Goal: Navigation & Orientation: Find specific page/section

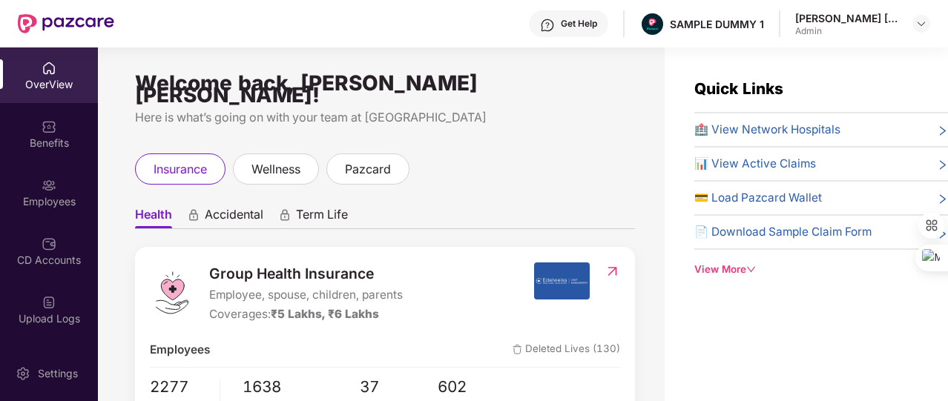
click at [712, 266] on div "View More" at bounding box center [821, 270] width 254 height 16
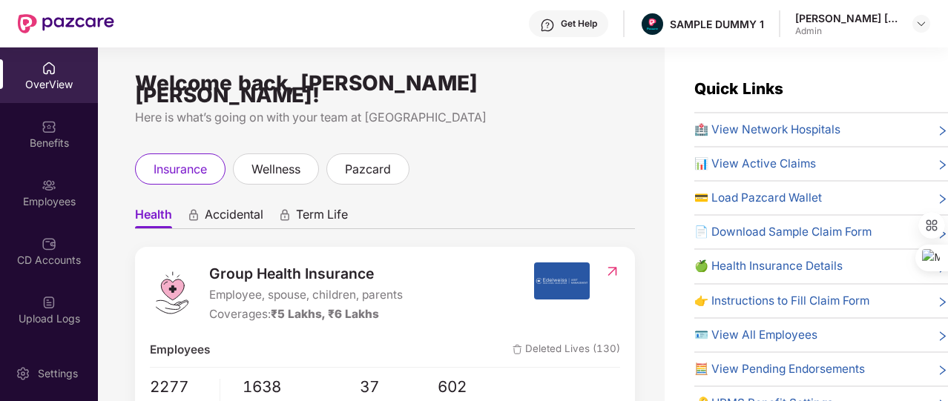
scroll to position [62, 0]
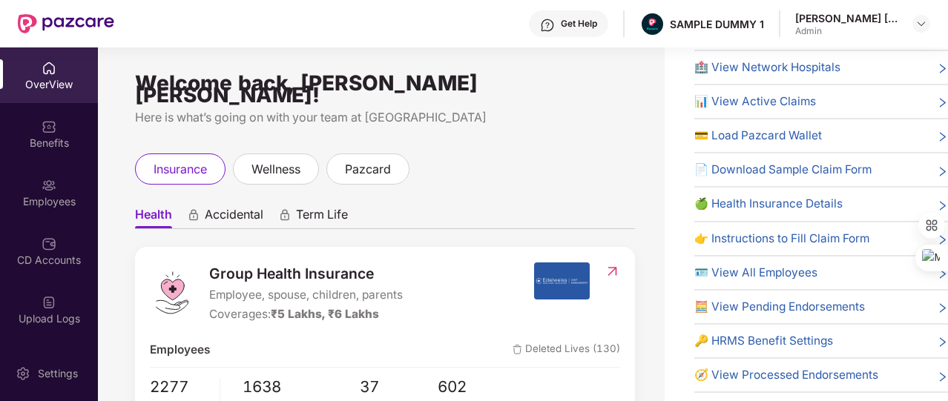
click at [755, 332] on span "🔑 HRMS Benefit Settings" at bounding box center [763, 341] width 139 height 18
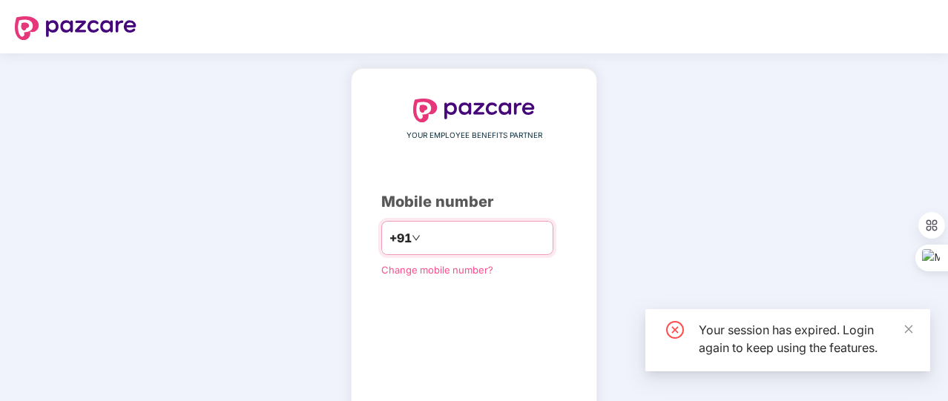
type input "*"
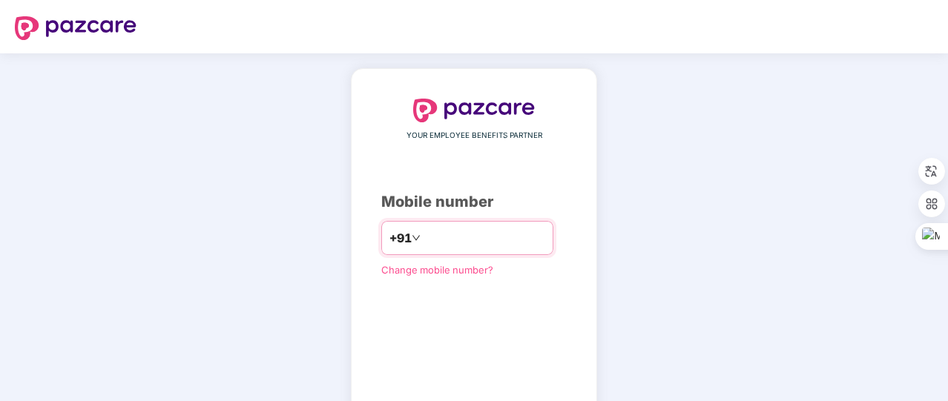
type input "**********"
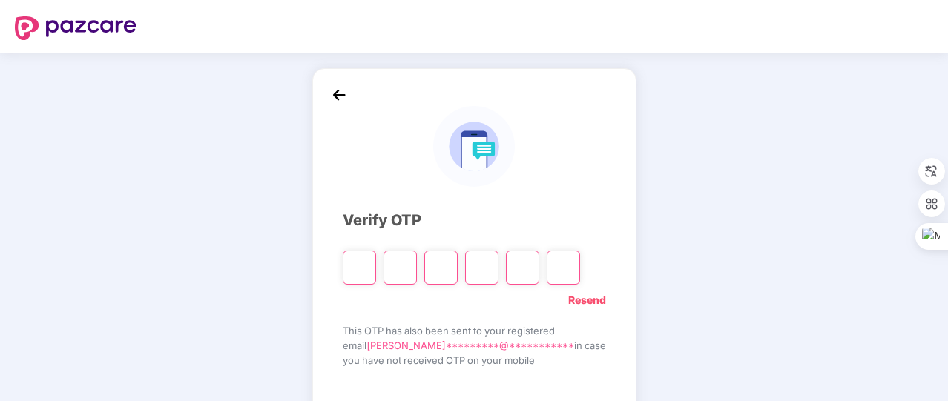
type input "*"
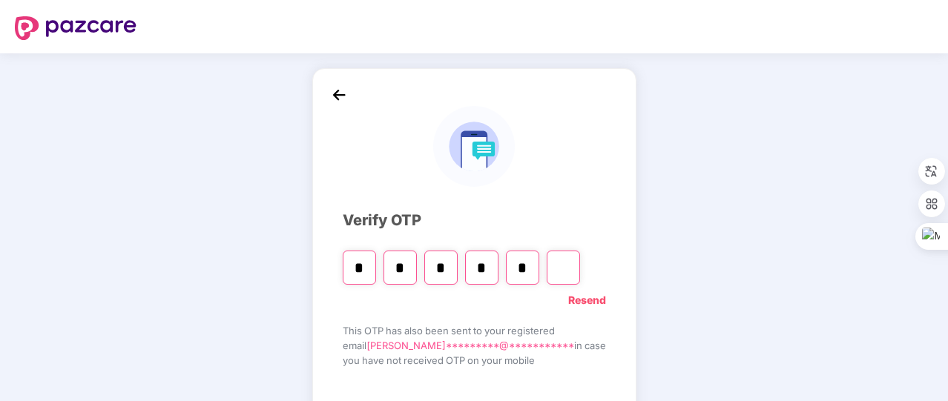
type input "*"
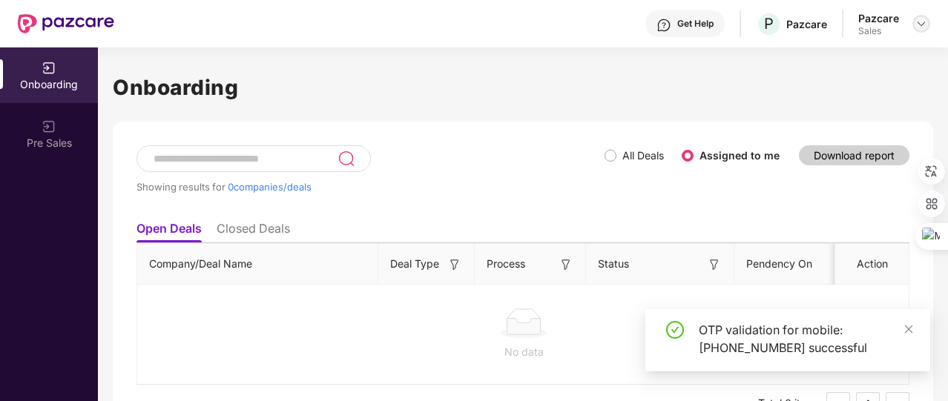
click at [918, 26] on img at bounding box center [922, 24] width 12 height 12
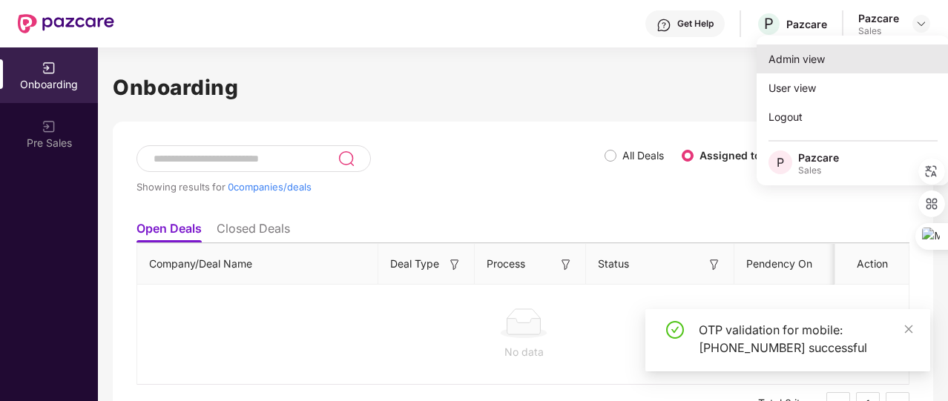
click at [887, 58] on div "Admin view" at bounding box center [853, 59] width 193 height 29
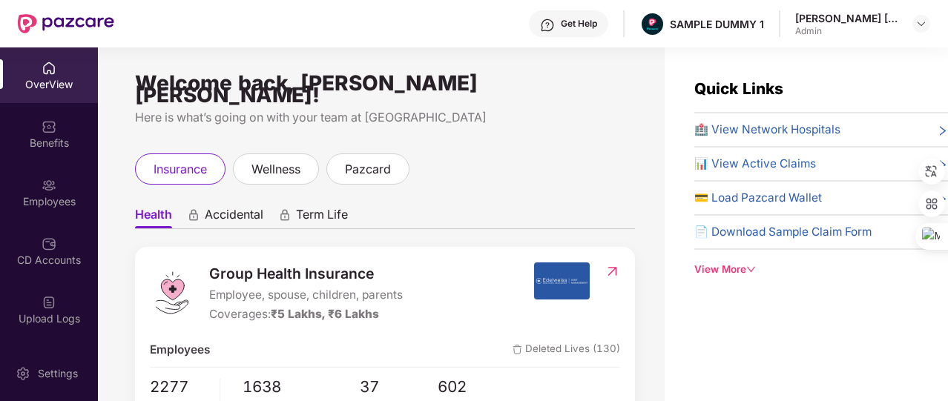
click at [741, 263] on div "View More" at bounding box center [821, 270] width 254 height 16
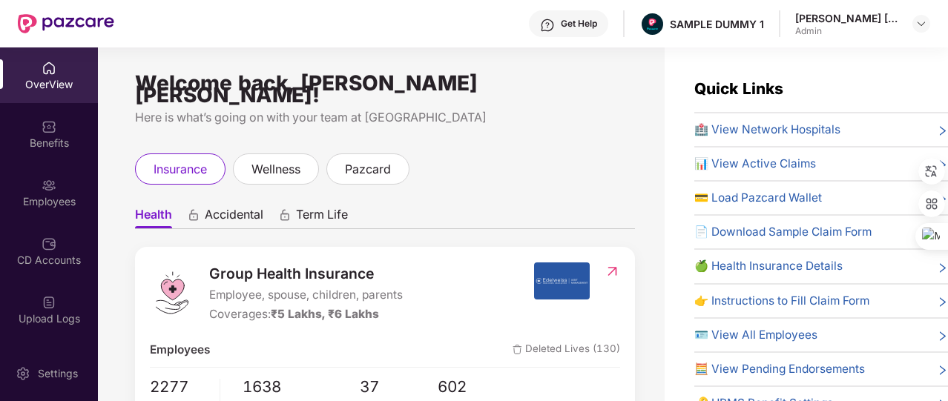
scroll to position [62, 0]
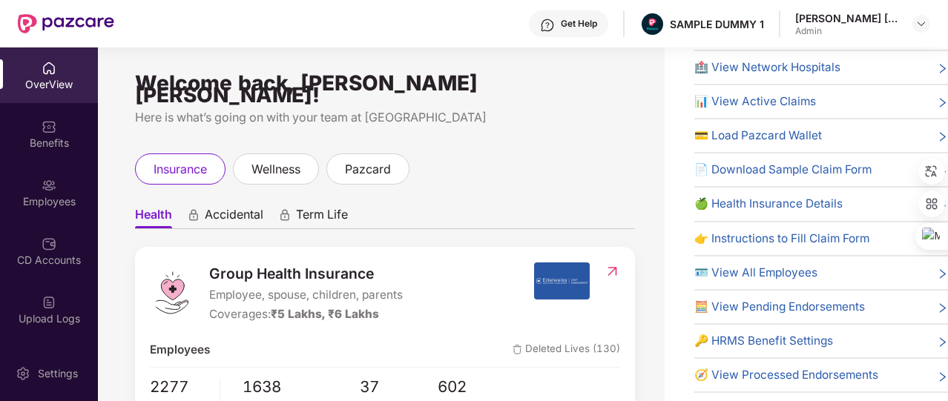
click at [769, 338] on span "🔑 HRMS Benefit Settings" at bounding box center [763, 341] width 139 height 18
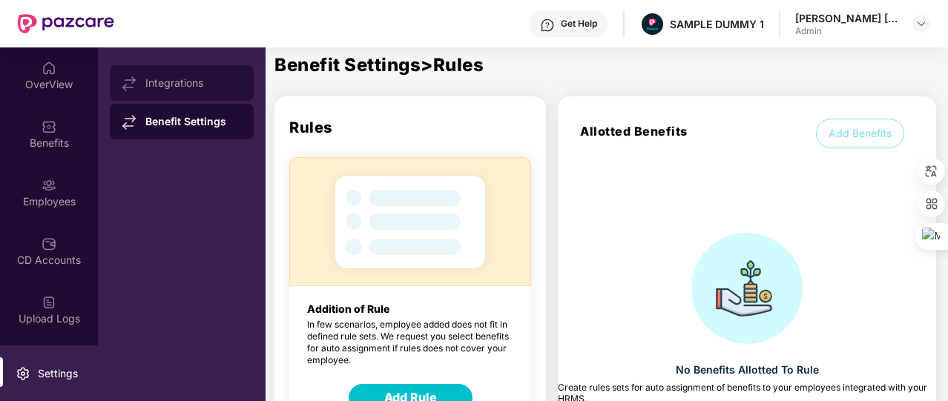
click at [162, 91] on div "Integrations" at bounding box center [182, 83] width 144 height 36
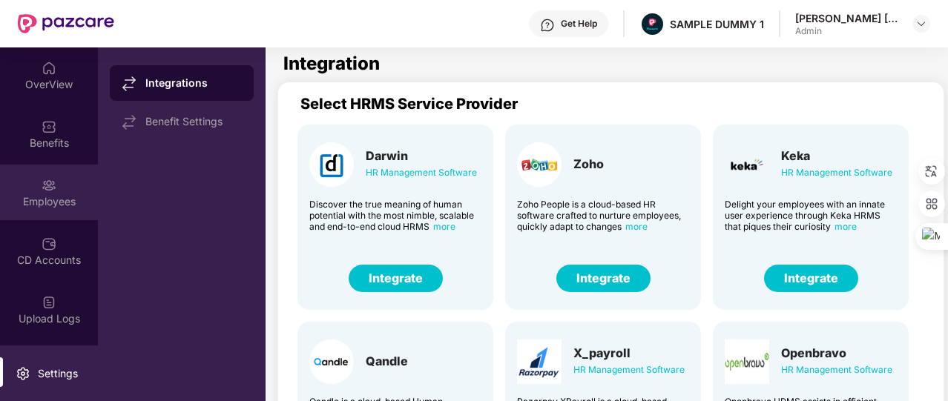
click at [82, 208] on div "Employees" at bounding box center [49, 201] width 98 height 15
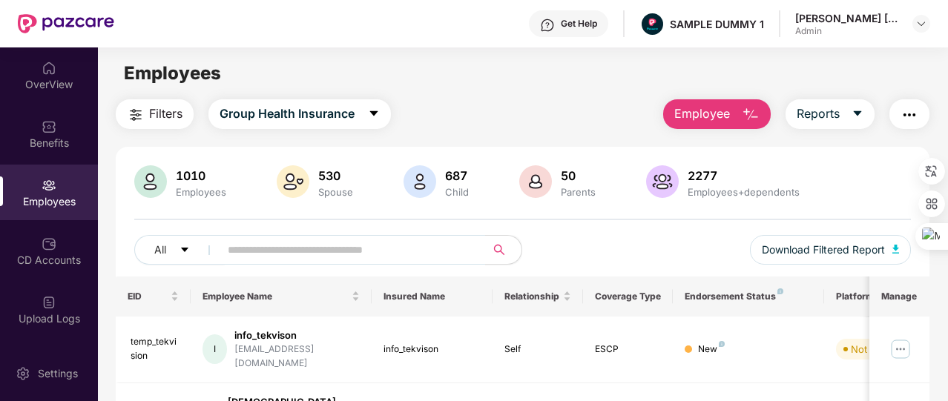
click at [706, 108] on span "Employee" at bounding box center [702, 114] width 56 height 19
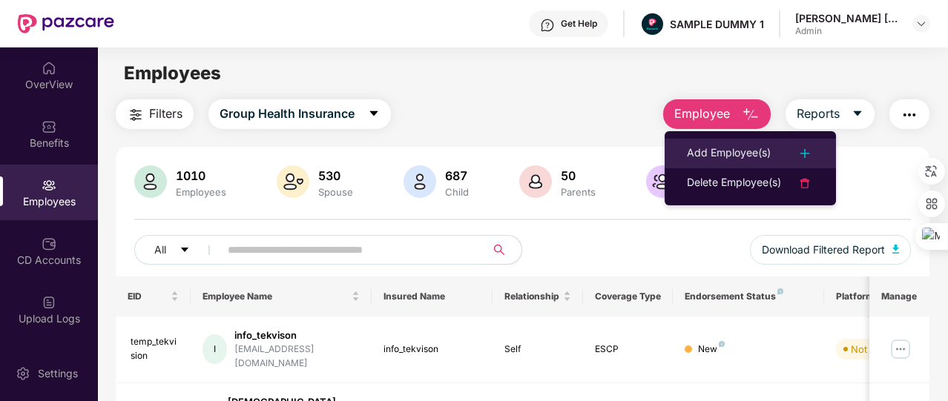
click at [709, 148] on div "Add Employee(s)" at bounding box center [729, 154] width 84 height 18
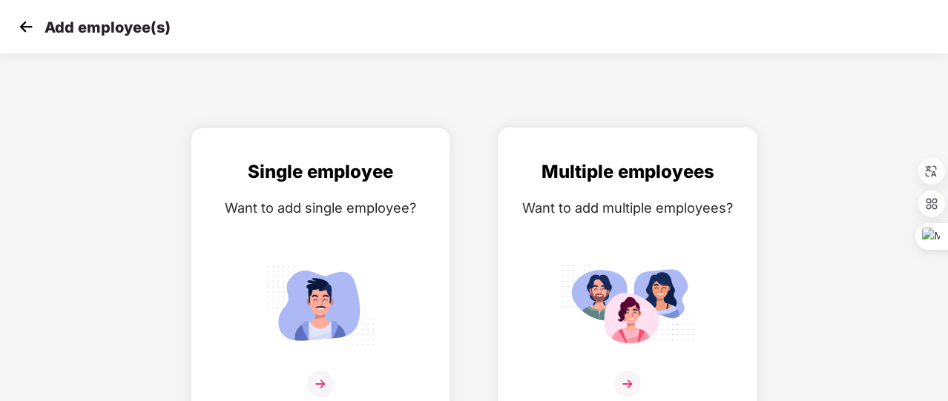
click at [573, 226] on div "Multiple employees Want to add multiple employees?" at bounding box center [627, 287] width 229 height 258
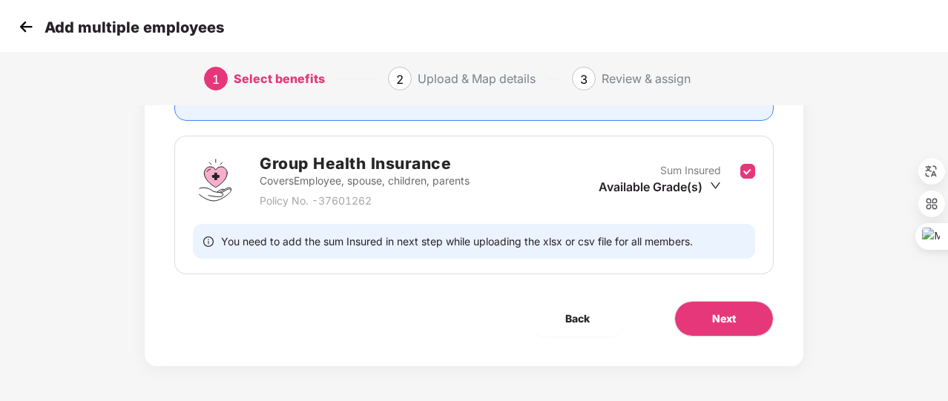
scroll to position [195, 0]
click at [739, 315] on button "Next" at bounding box center [723, 318] width 99 height 36
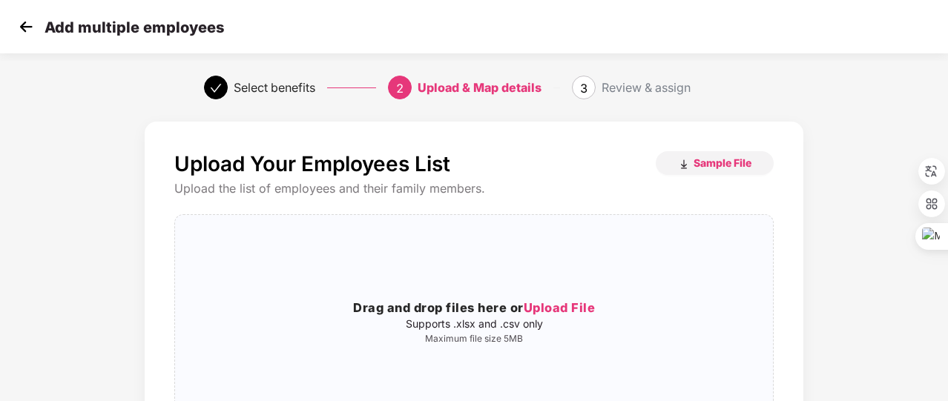
scroll to position [86, 0]
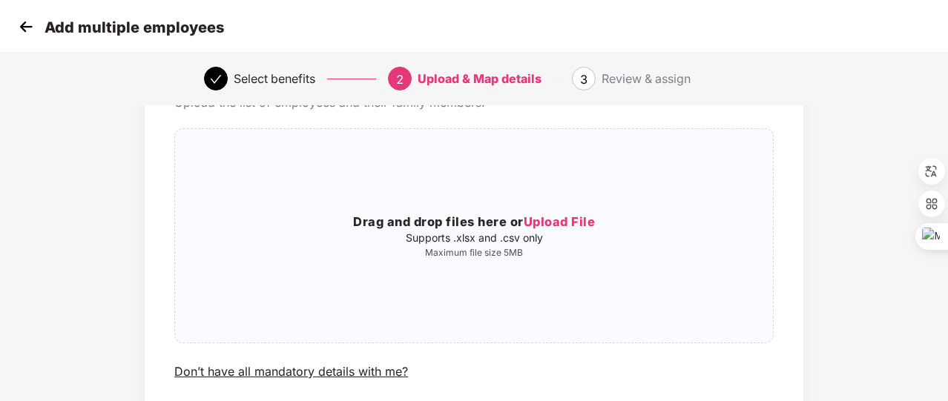
click at [33, 22] on img at bounding box center [26, 27] width 22 height 22
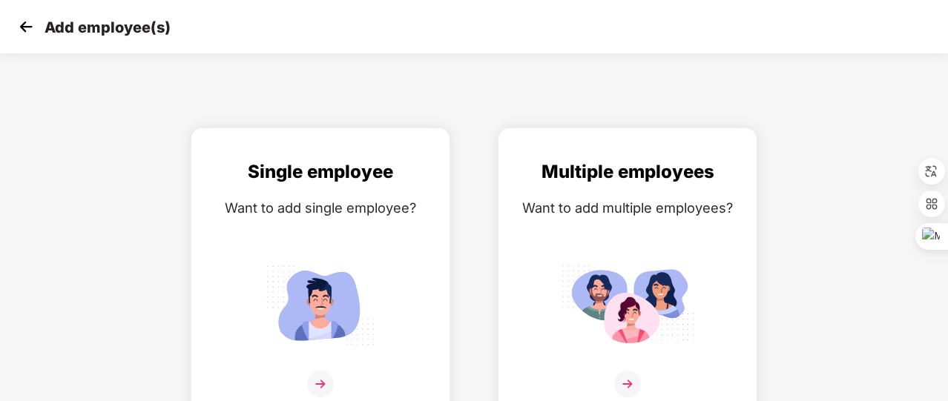
click at [33, 22] on img at bounding box center [26, 27] width 22 height 22
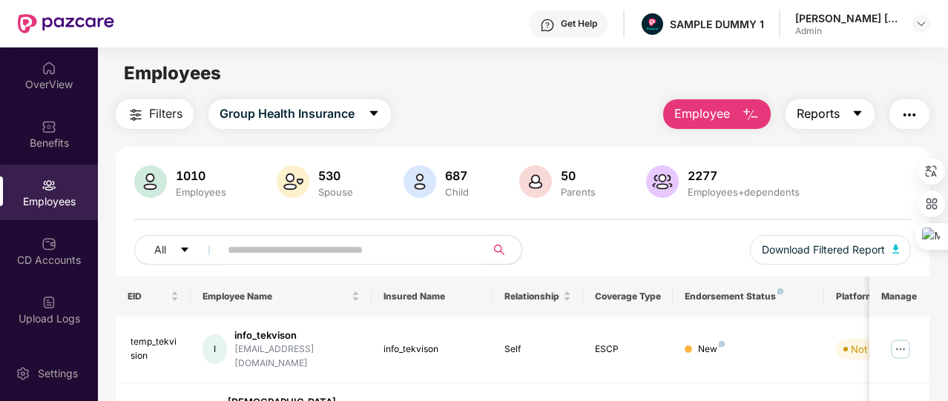
click at [856, 121] on span "caret-down" at bounding box center [858, 114] width 12 height 13
click at [908, 109] on img "button" at bounding box center [910, 115] width 18 height 18
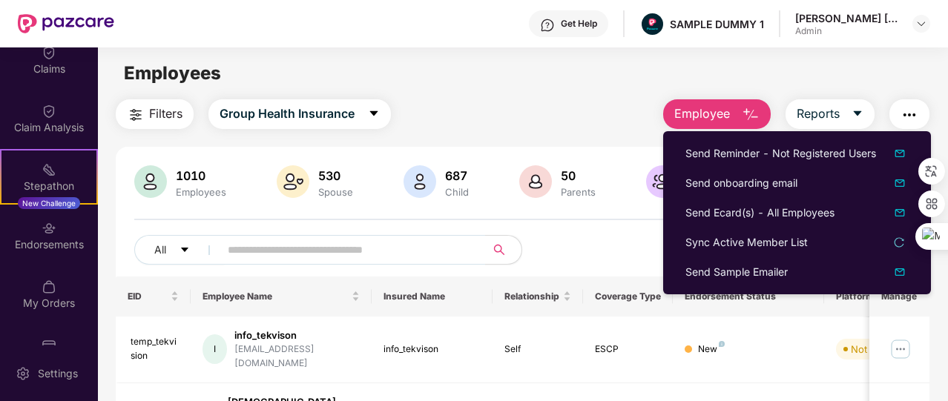
scroll to position [335, 0]
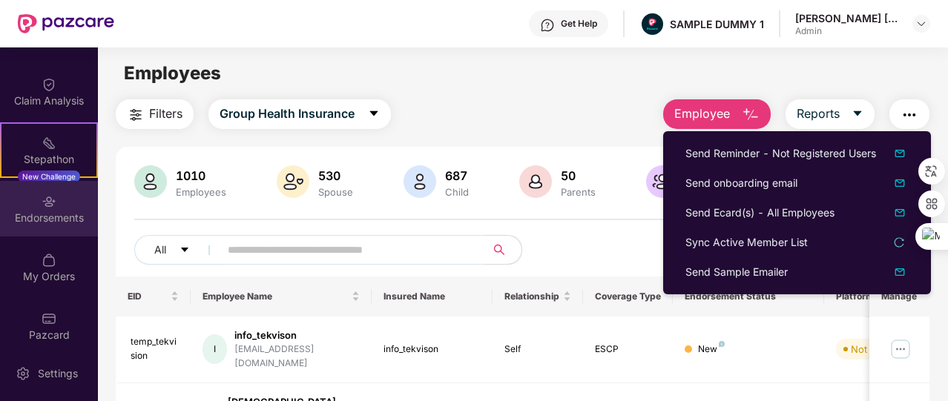
click at [59, 211] on div "Endorsements" at bounding box center [49, 218] width 98 height 15
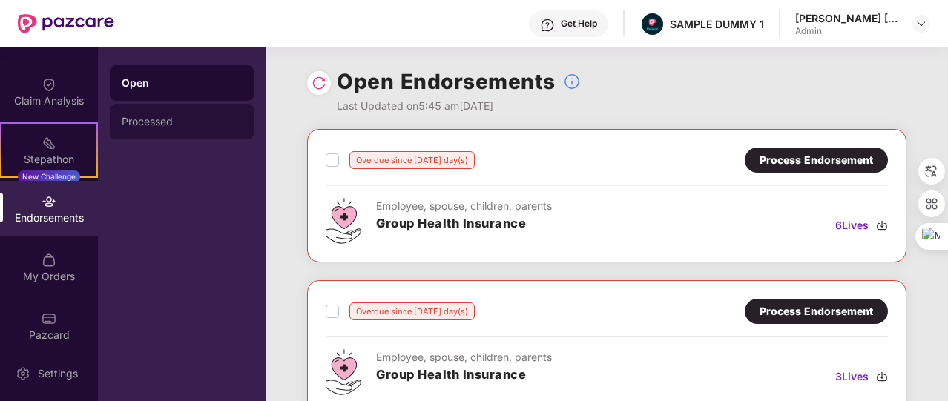
click at [148, 137] on div "Processed" at bounding box center [182, 122] width 144 height 36
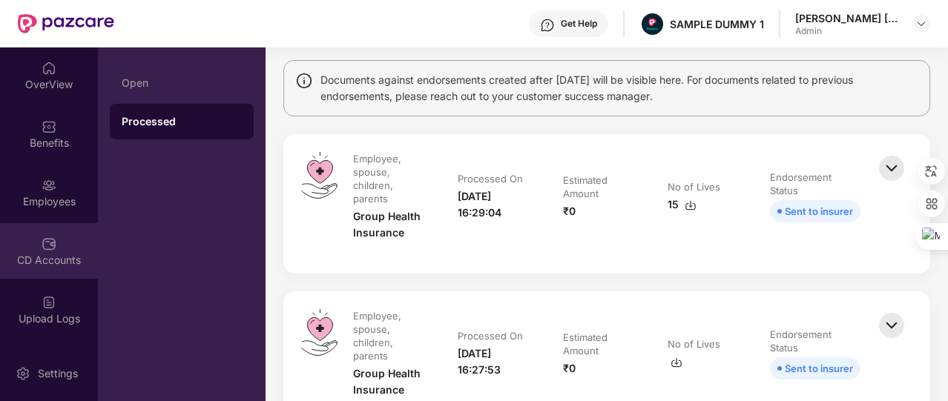
click at [53, 244] on img at bounding box center [49, 244] width 15 height 15
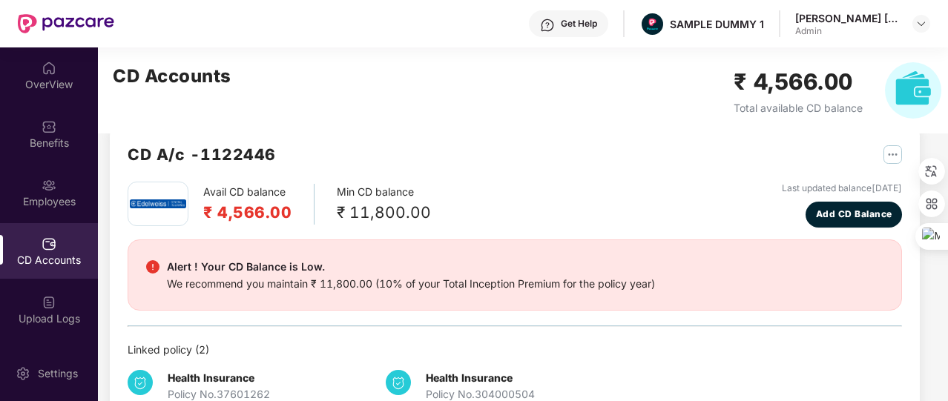
scroll to position [45, 0]
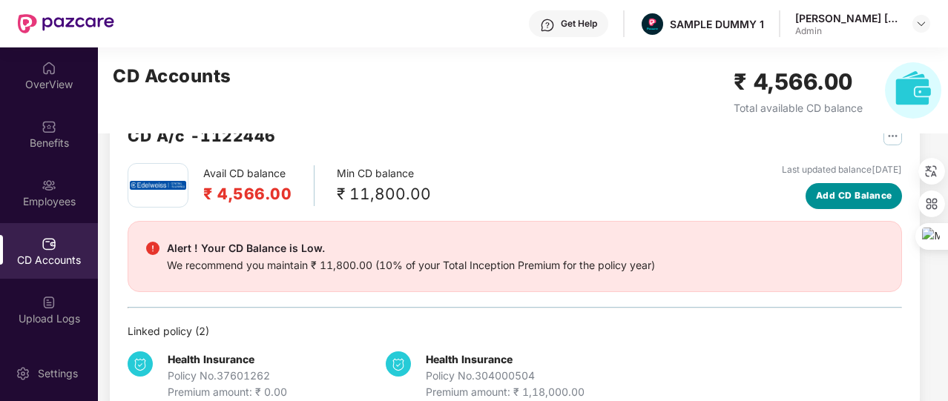
click at [829, 198] on span "Add CD Balance" at bounding box center [854, 196] width 76 height 14
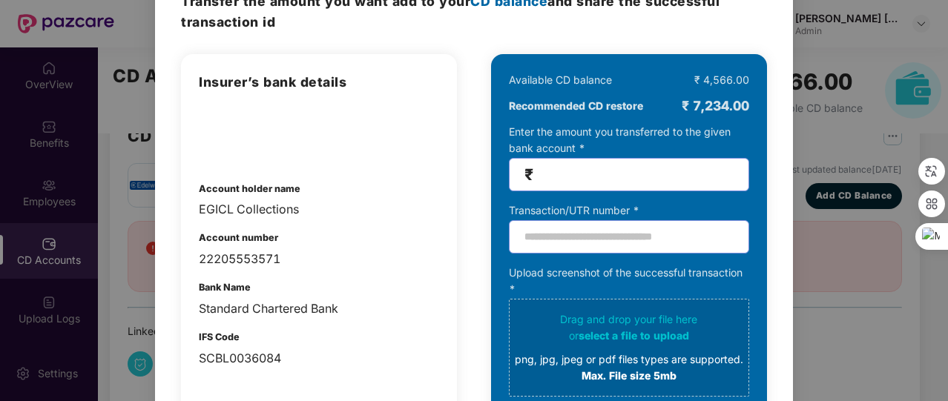
scroll to position [73, 0]
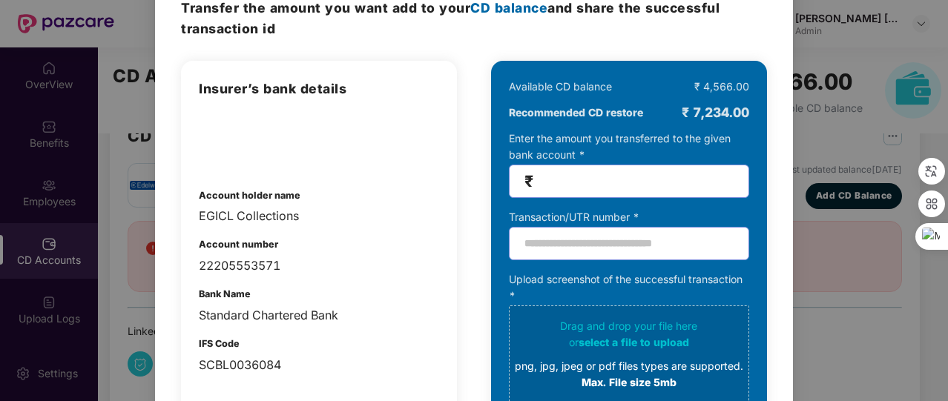
click at [876, 226] on div "100% SECURE Transfer the amount you want add to your CD balance and share the s…" at bounding box center [474, 200] width 948 height 401
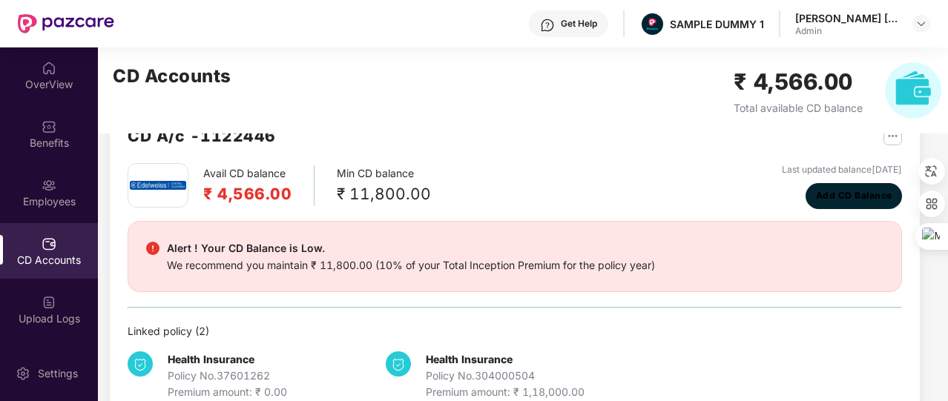
scroll to position [0, 0]
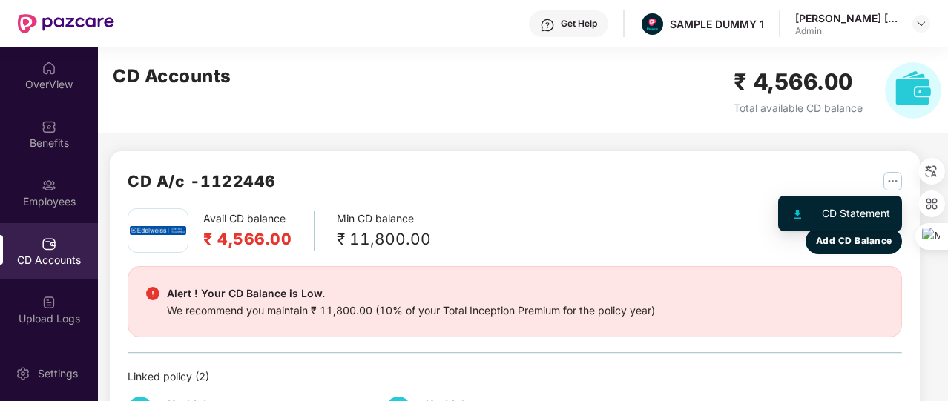
click at [893, 185] on img "button" at bounding box center [893, 181] width 19 height 19
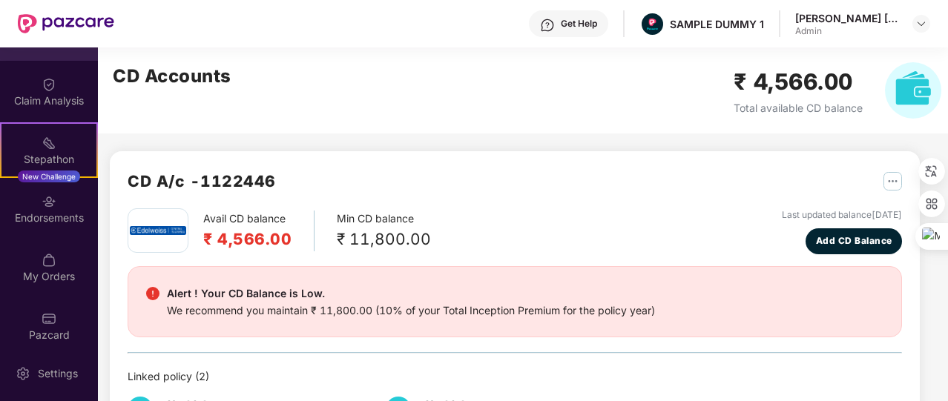
scroll to position [337, 0]
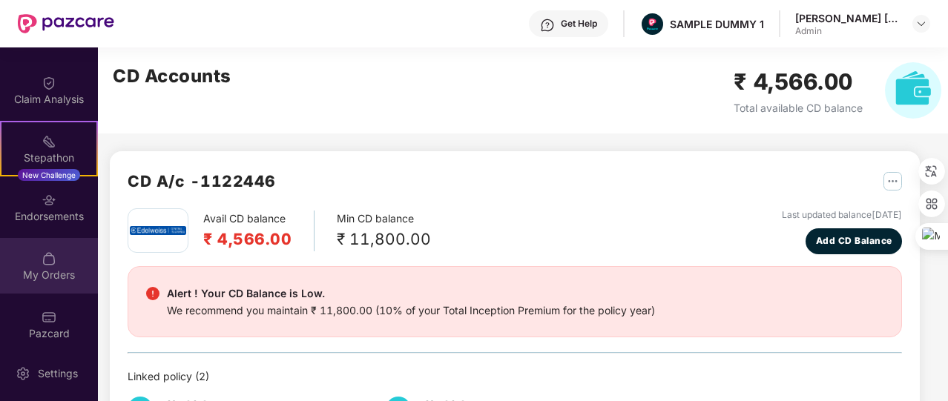
click at [59, 283] on div "My Orders" at bounding box center [49, 266] width 98 height 56
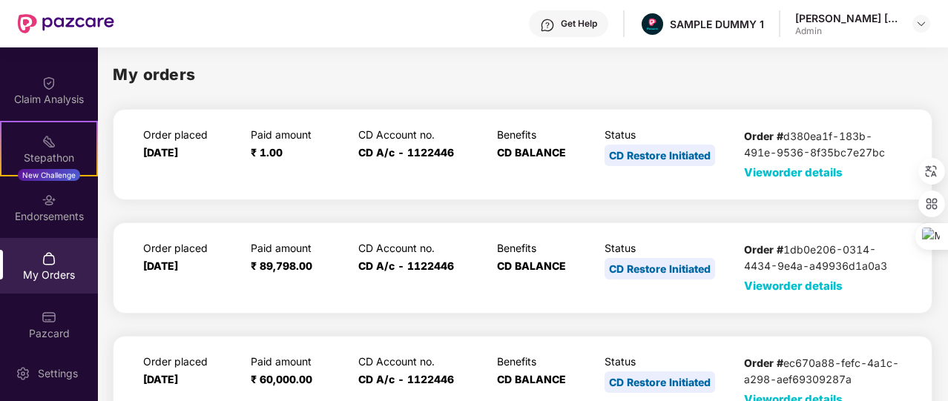
click at [797, 167] on span "View order details" at bounding box center [793, 172] width 99 height 14
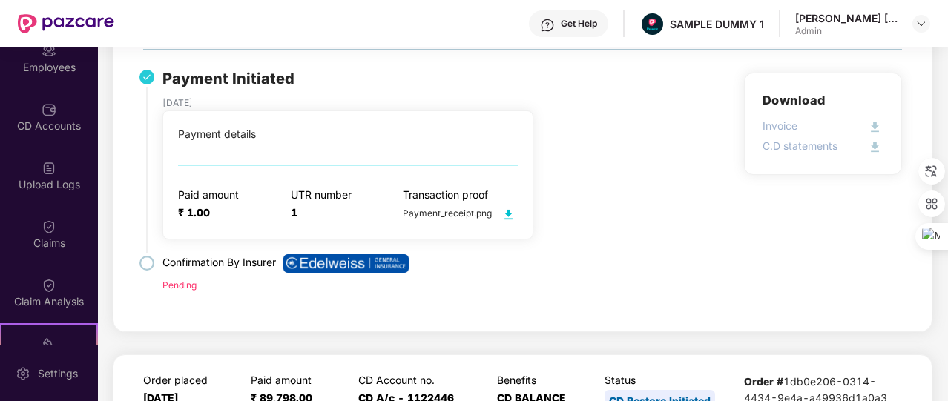
scroll to position [128, 0]
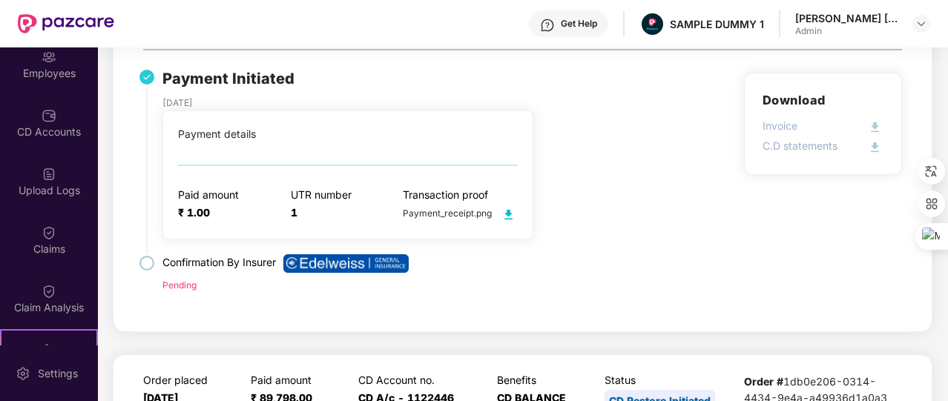
click at [52, 218] on div "Claims" at bounding box center [49, 240] width 98 height 56
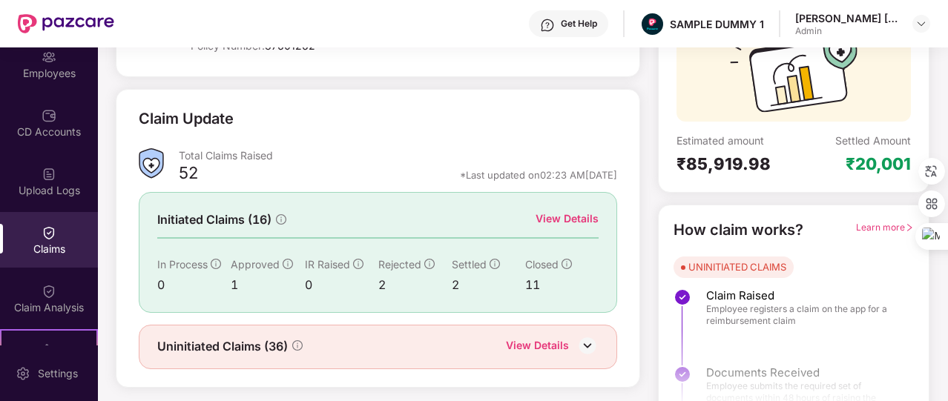
scroll to position [104, 0]
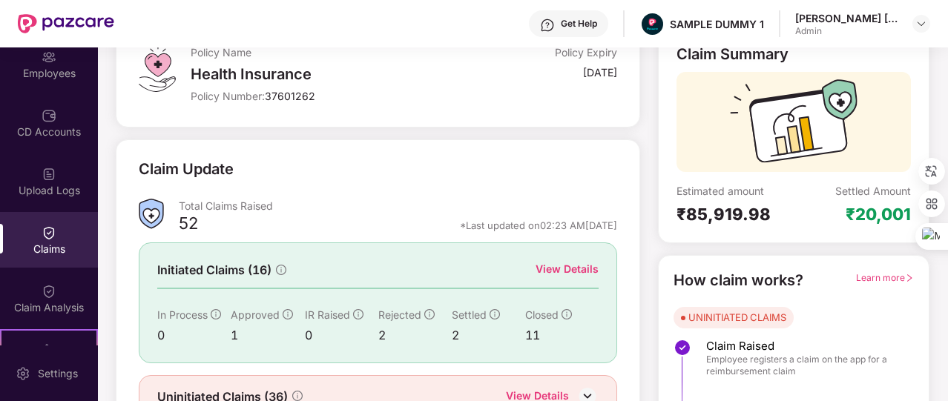
click at [565, 271] on div "View Details" at bounding box center [567, 269] width 63 height 16
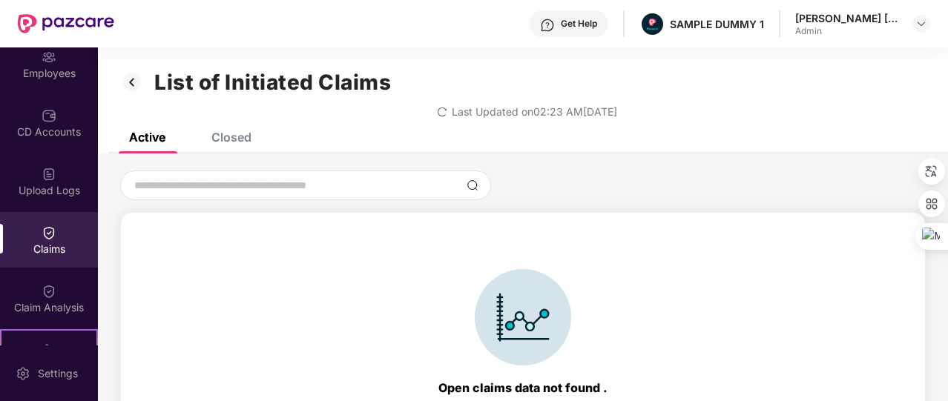
click at [244, 137] on div "Closed" at bounding box center [231, 137] width 40 height 15
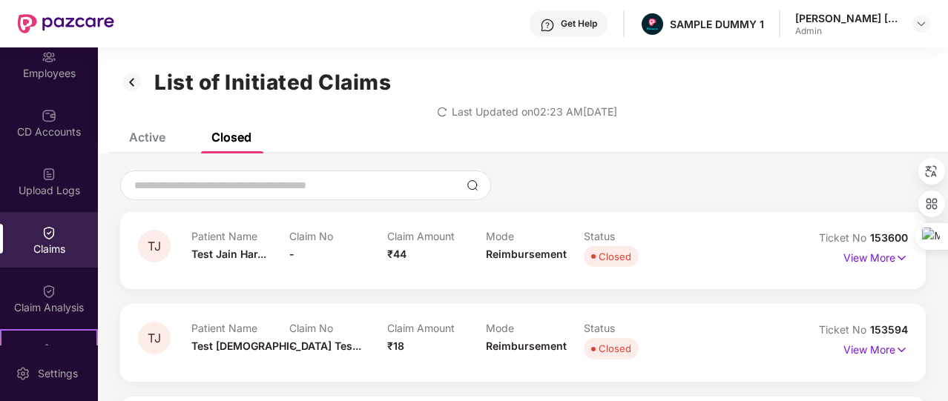
click at [139, 85] on img at bounding box center [132, 82] width 24 height 25
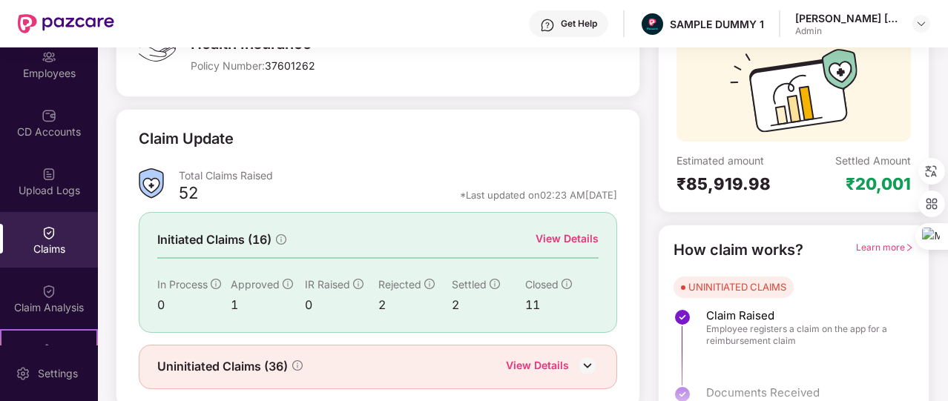
scroll to position [178, 0]
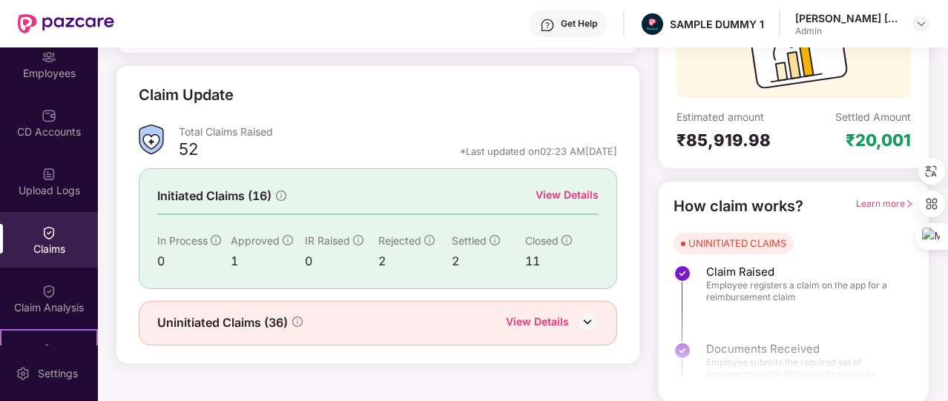
click at [530, 324] on div "View Details" at bounding box center [537, 323] width 63 height 19
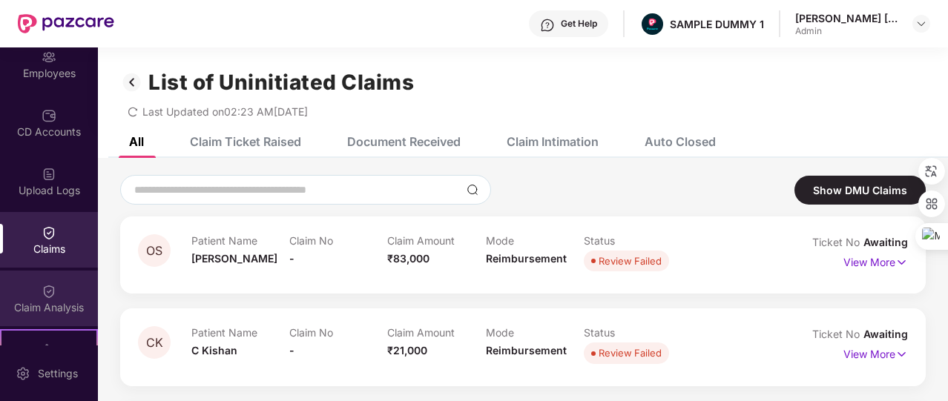
click at [40, 280] on div "Claim Analysis" at bounding box center [49, 299] width 98 height 56
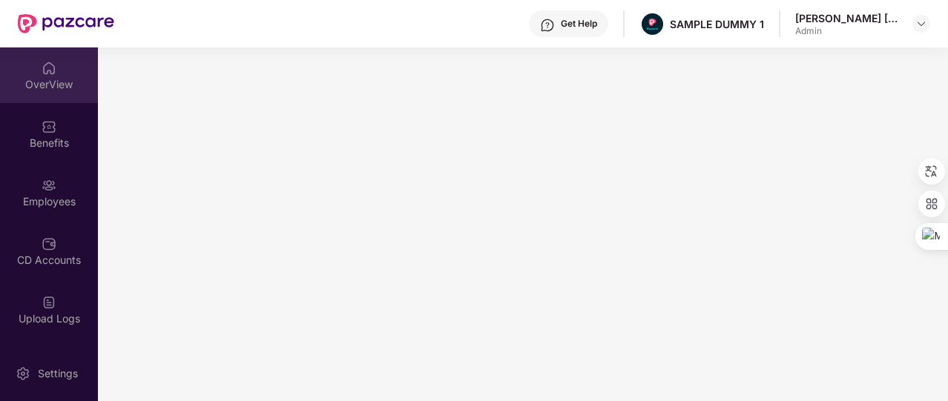
click at [52, 68] on img at bounding box center [49, 68] width 15 height 15
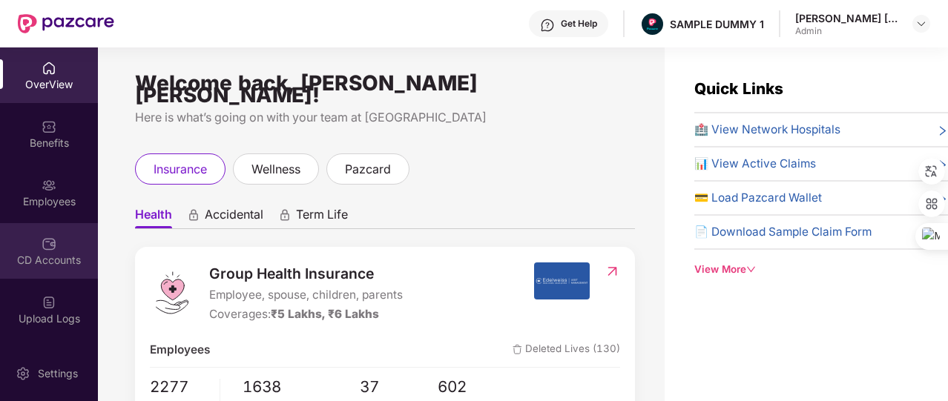
click at [59, 248] on div "CD Accounts" at bounding box center [49, 251] width 98 height 56
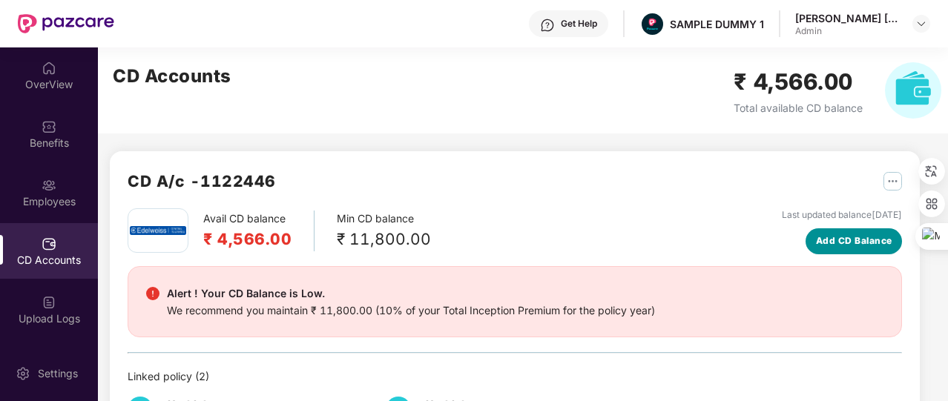
click at [857, 234] on span "Add CD Balance" at bounding box center [854, 241] width 76 height 14
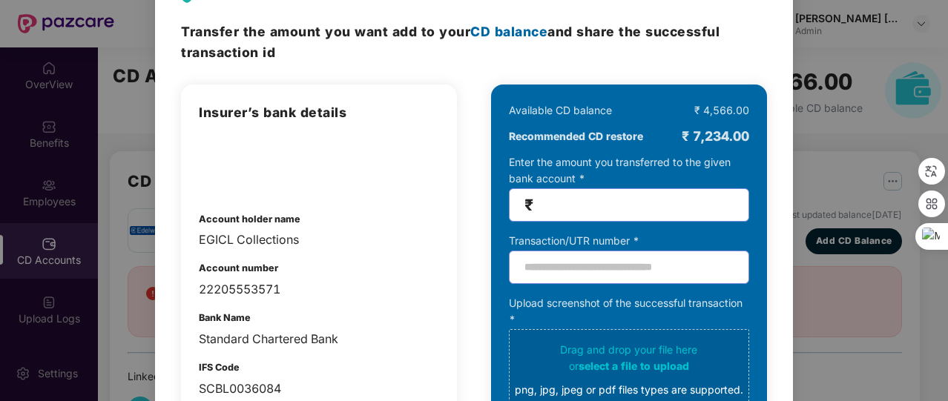
scroll to position [52, 0]
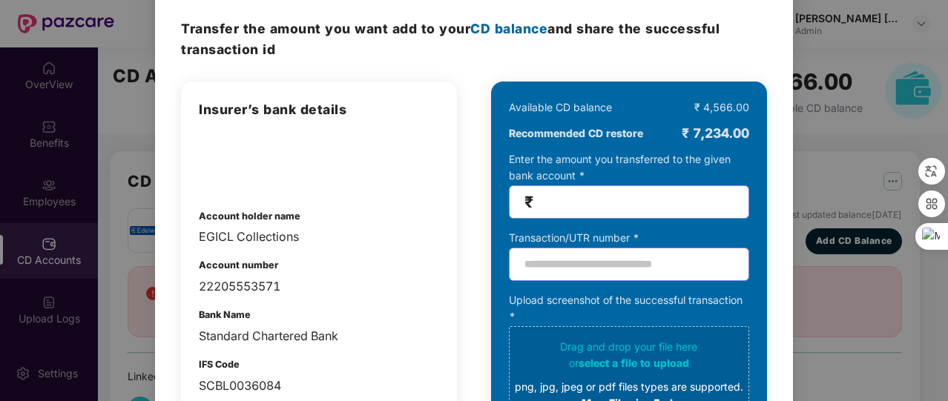
click at [850, 194] on div "100% SECURE Transfer the amount you want add to your CD balance and share the s…" at bounding box center [474, 200] width 948 height 401
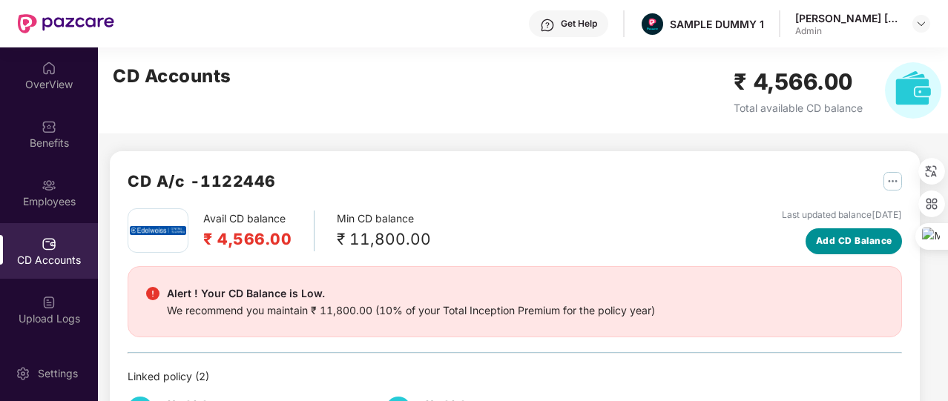
click at [820, 234] on button "Add CD Balance" at bounding box center [854, 242] width 96 height 26
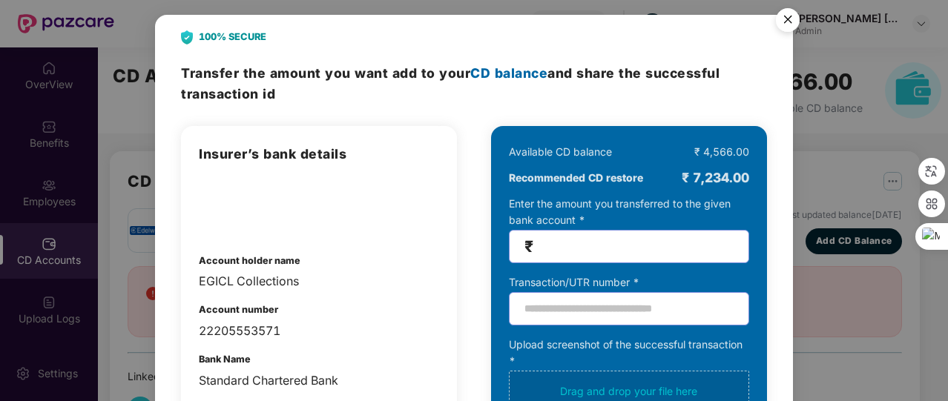
scroll to position [8, 0]
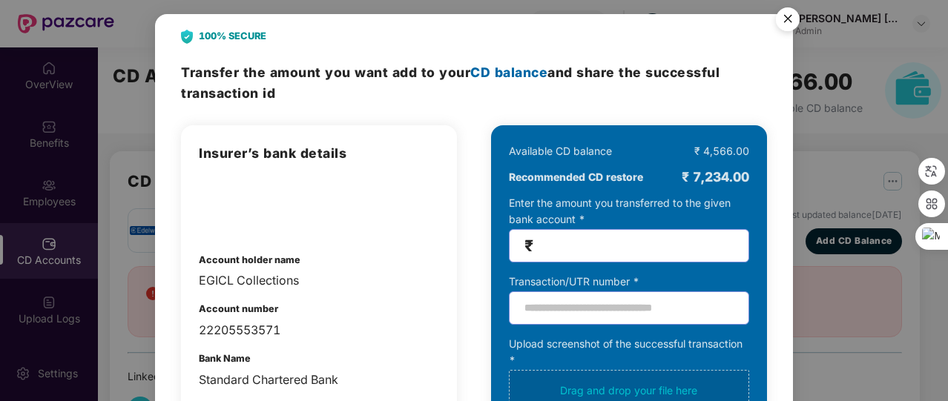
click at [785, 29] on img "Close" at bounding box center [788, 22] width 42 height 42
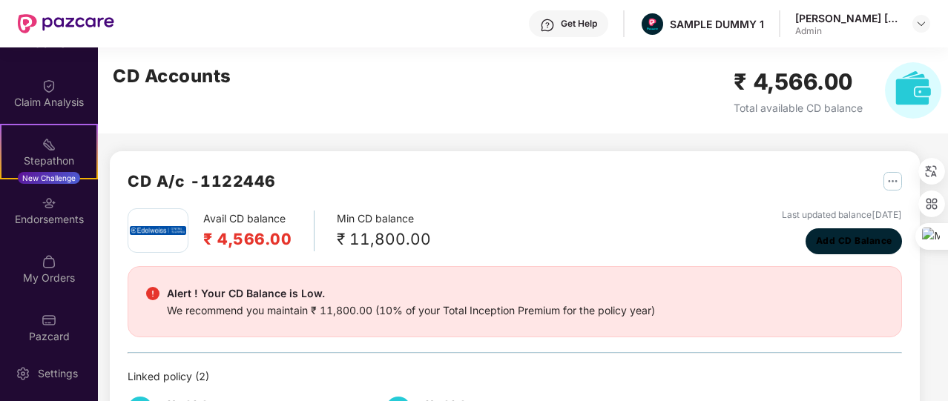
scroll to position [335, 0]
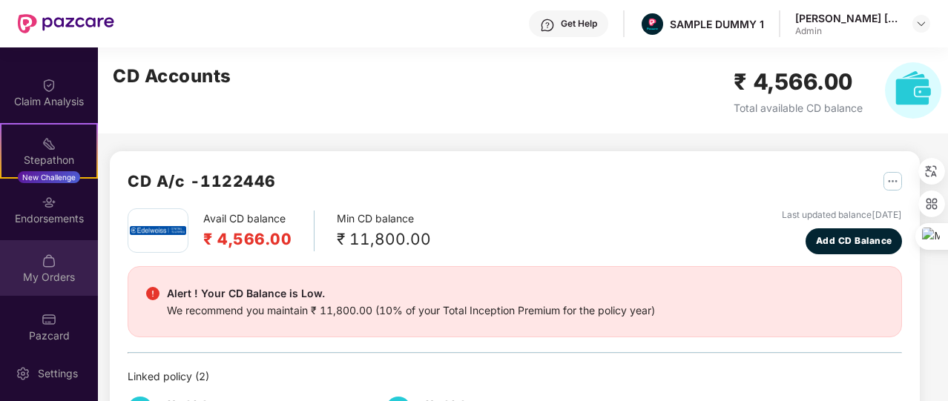
click at [56, 271] on div "My Orders" at bounding box center [49, 277] width 98 height 15
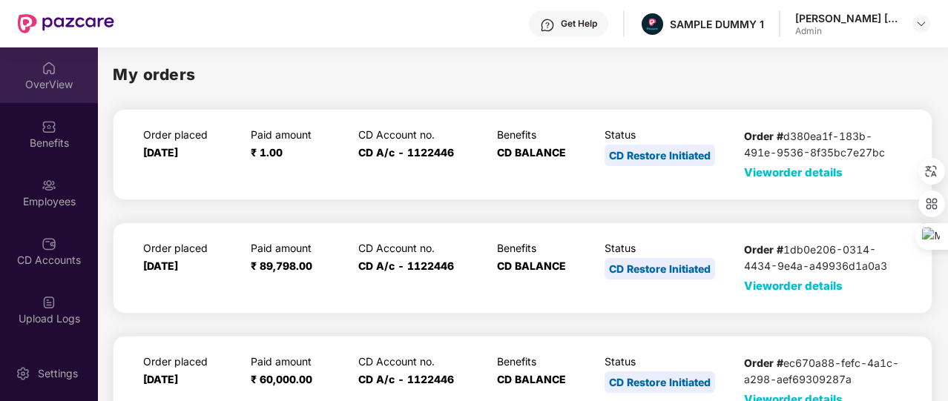
click at [42, 82] on div "OverView" at bounding box center [49, 84] width 98 height 15
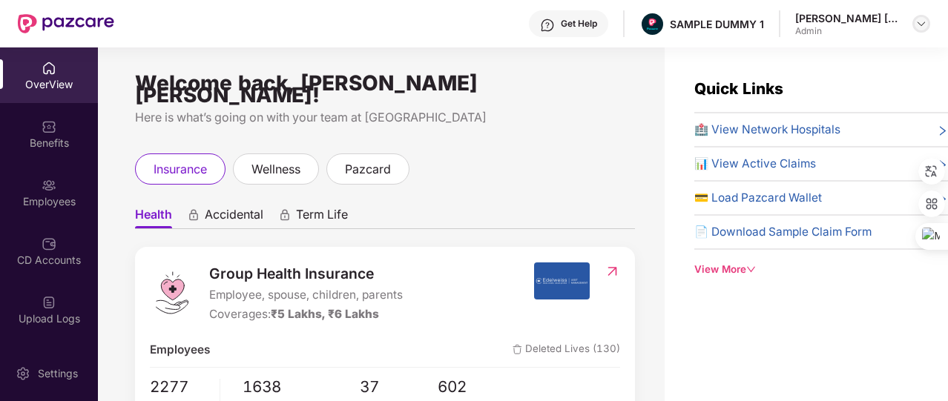
click at [913, 23] on div at bounding box center [922, 24] width 18 height 18
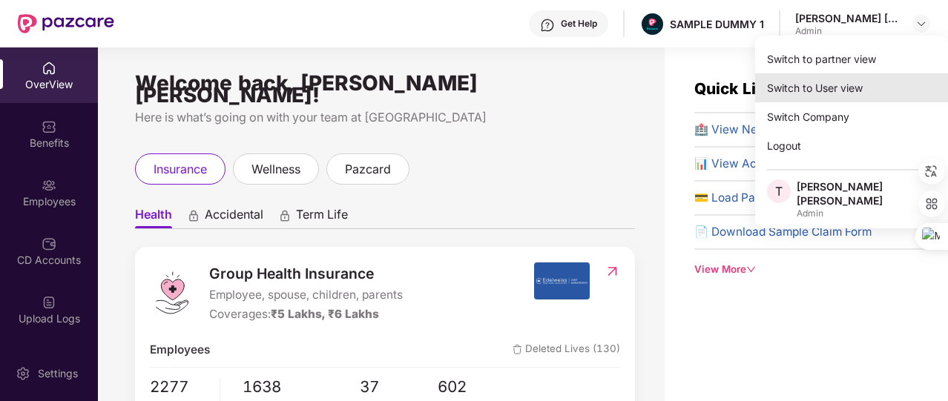
click at [876, 85] on div "Switch to User view" at bounding box center [851, 87] width 193 height 29
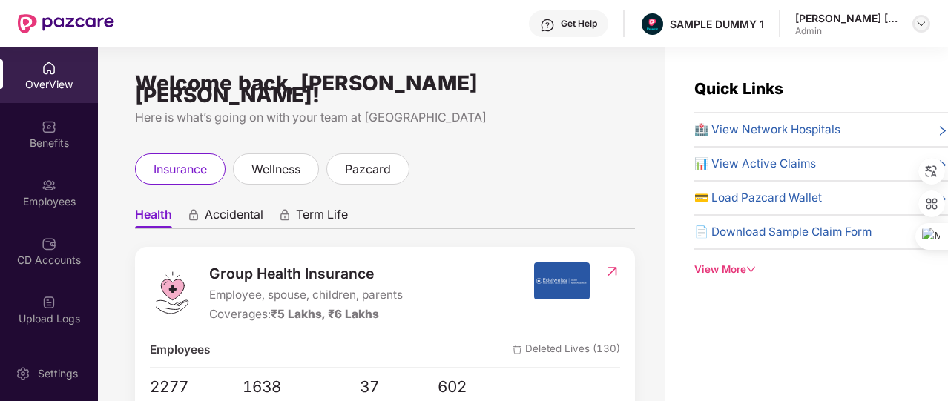
click at [919, 16] on div at bounding box center [922, 24] width 18 height 18
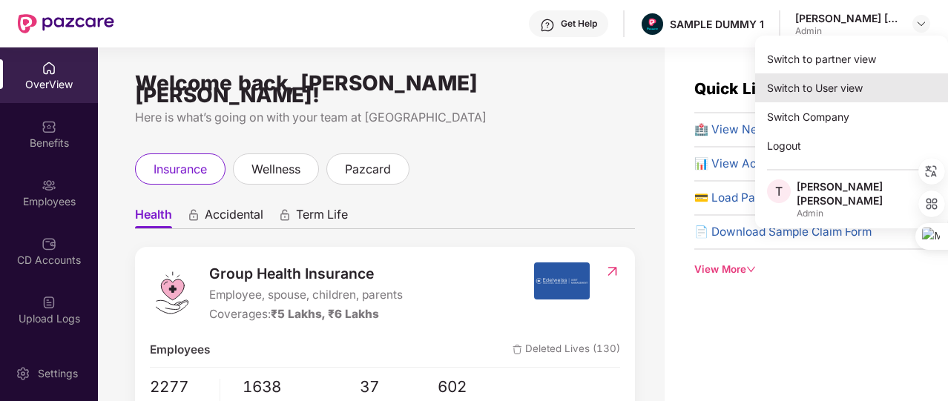
click at [844, 93] on div "Switch to User view" at bounding box center [851, 87] width 193 height 29
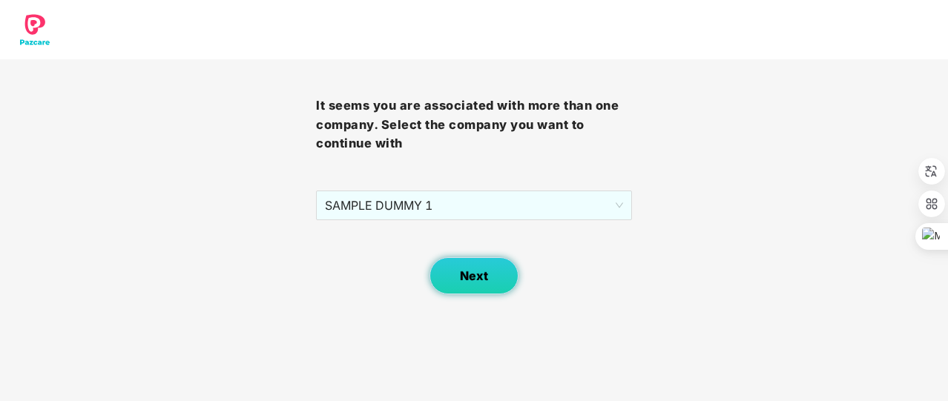
click at [463, 283] on button "Next" at bounding box center [474, 275] width 89 height 37
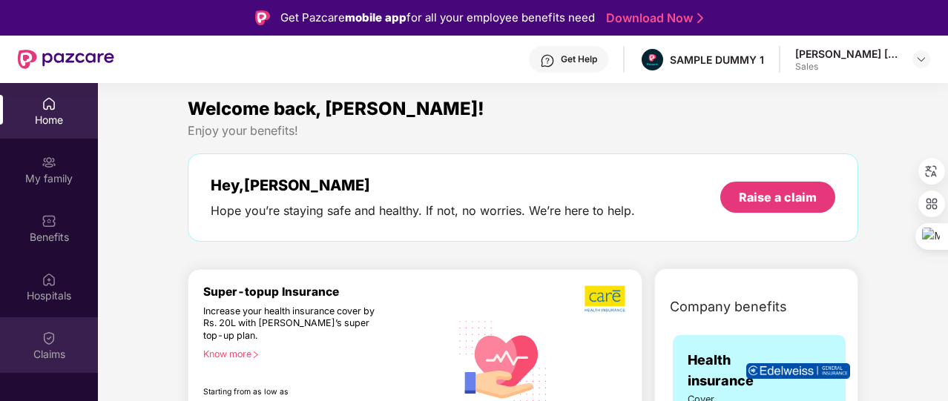
click at [53, 370] on div "Claims" at bounding box center [49, 346] width 98 height 56
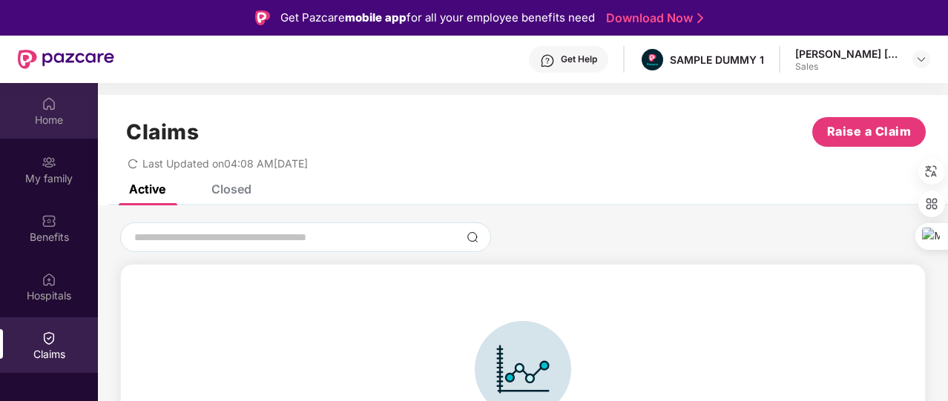
click at [68, 121] on div "Home" at bounding box center [49, 120] width 98 height 15
